Goal: Share content

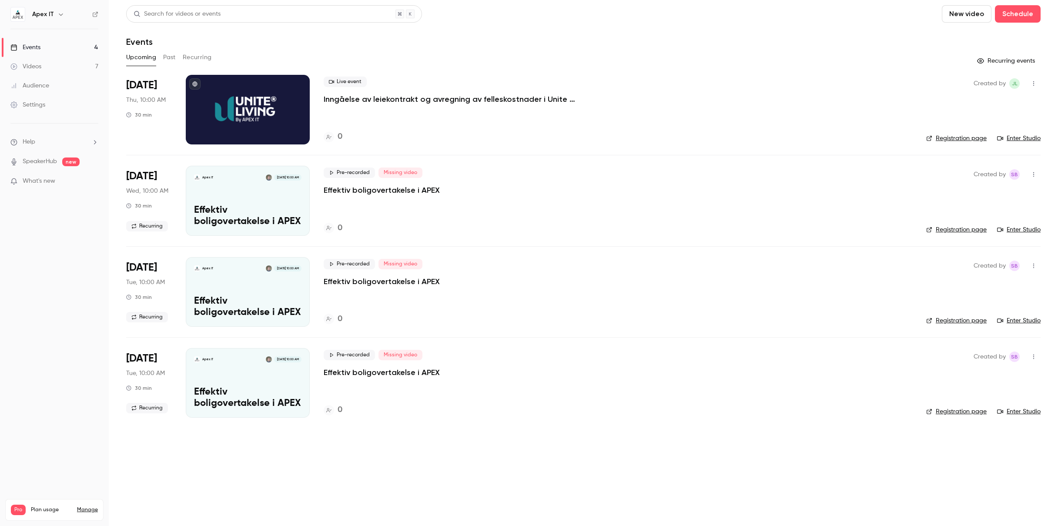
click at [390, 103] on p "Inngåelse av leiekontrakt og avregning av felleskostnader i Unite Living" at bounding box center [454, 99] width 261 height 10
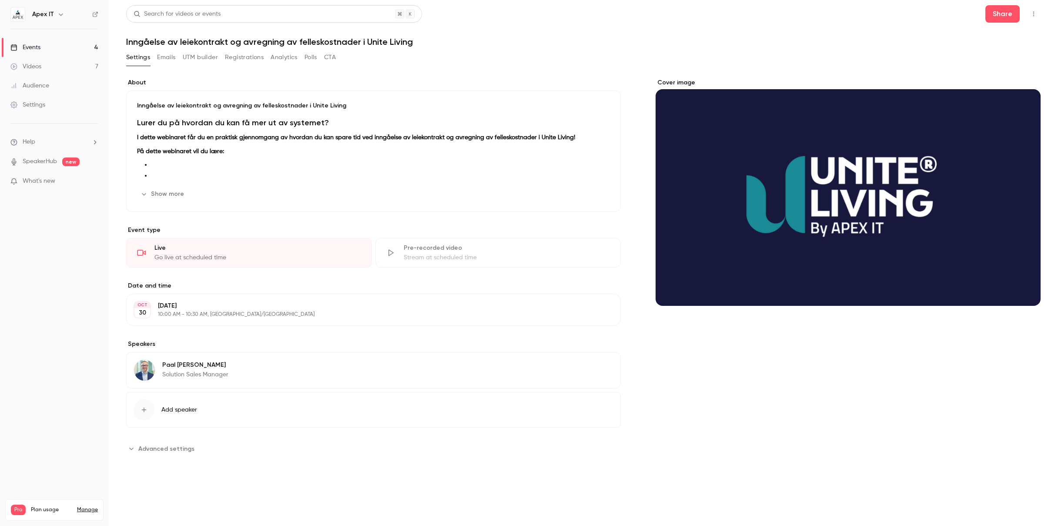
click at [1004, 0] on main "Search for videos or events Share Inngåelse av leiekontrakt og avregning av fel…" at bounding box center [583, 263] width 949 height 526
click at [999, 13] on button "Share" at bounding box center [1002, 13] width 34 height 17
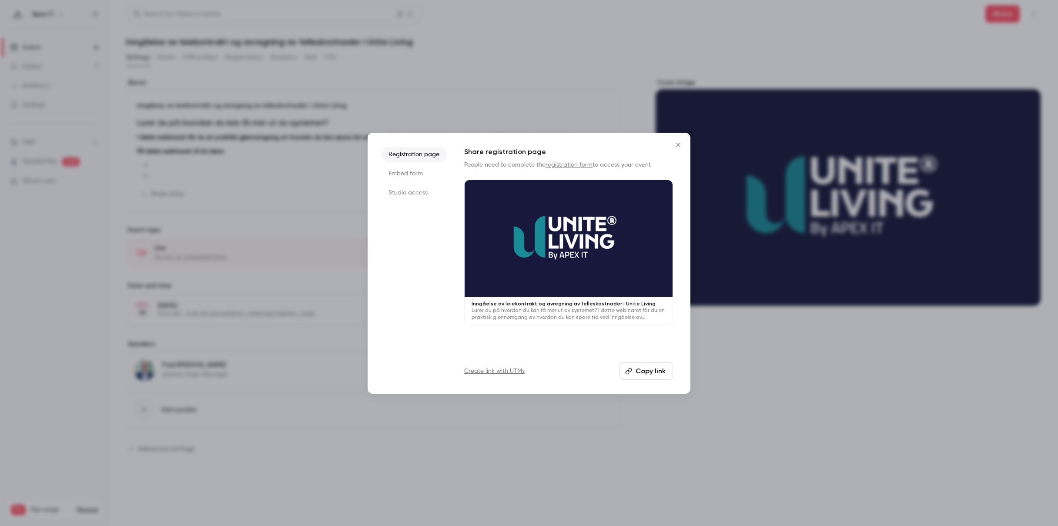
click at [408, 174] on li "Embed form" at bounding box center [414, 174] width 65 height 16
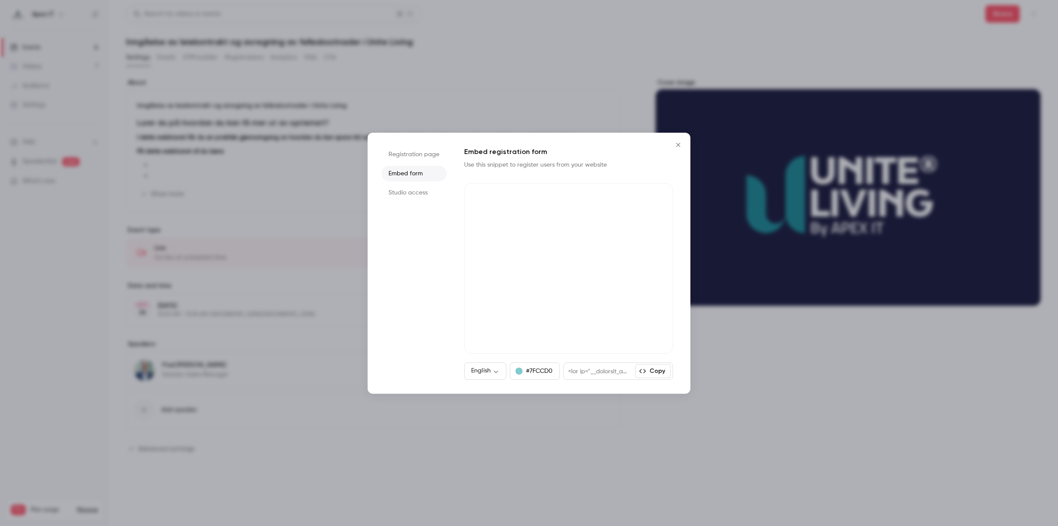
click at [405, 195] on li "Studio access" at bounding box center [414, 193] width 65 height 16
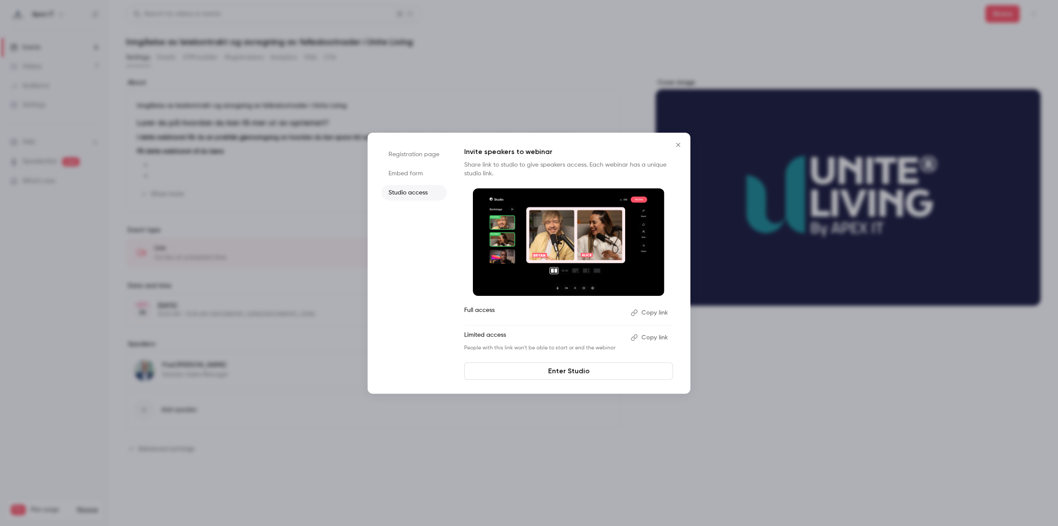
click at [678, 142] on icon "Close" at bounding box center [678, 144] width 10 height 7
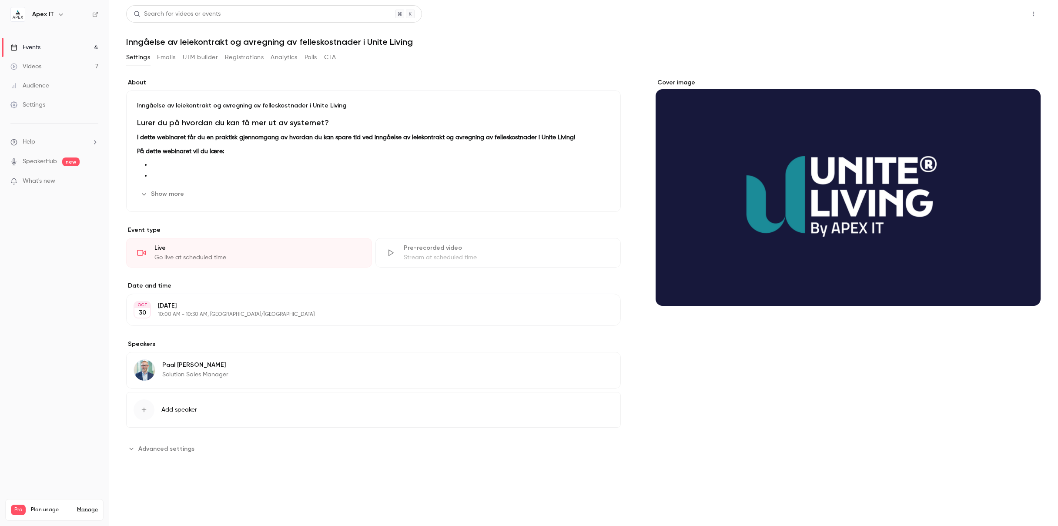
click at [1006, 16] on button "Share" at bounding box center [1002, 13] width 34 height 17
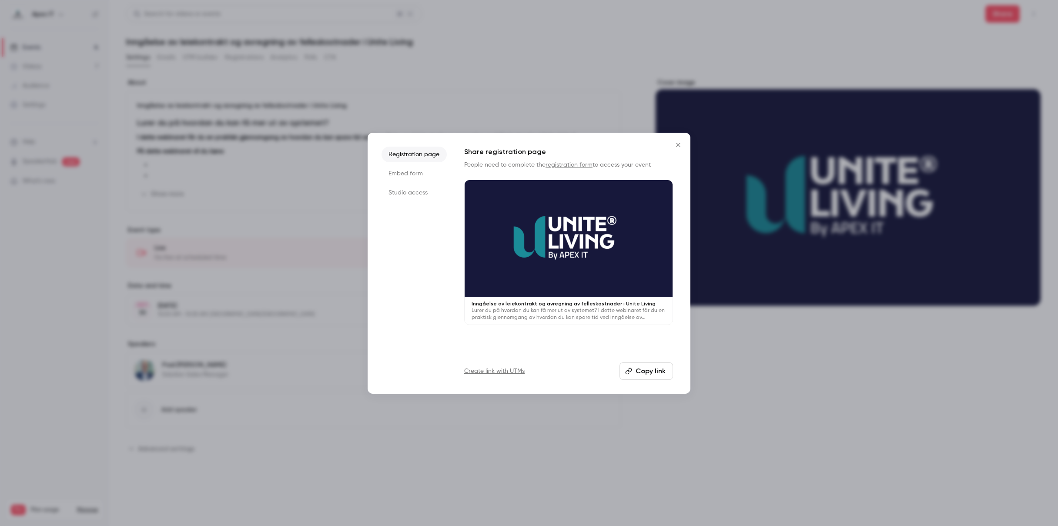
click at [414, 151] on li "Registration page" at bounding box center [414, 155] width 65 height 16
click at [655, 371] on button "Copy link" at bounding box center [647, 370] width 54 height 17
click at [720, 360] on div at bounding box center [529, 263] width 1058 height 526
